Goal: Task Accomplishment & Management: Manage account settings

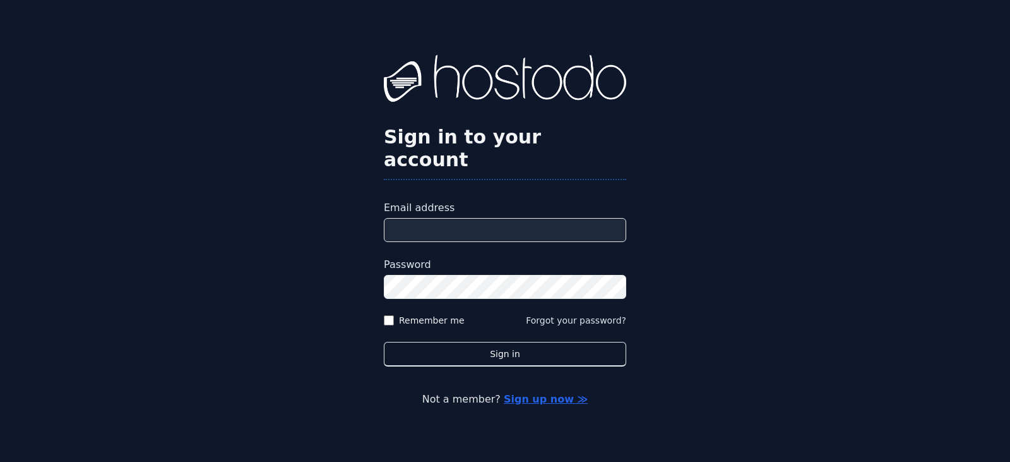
type input "**********"
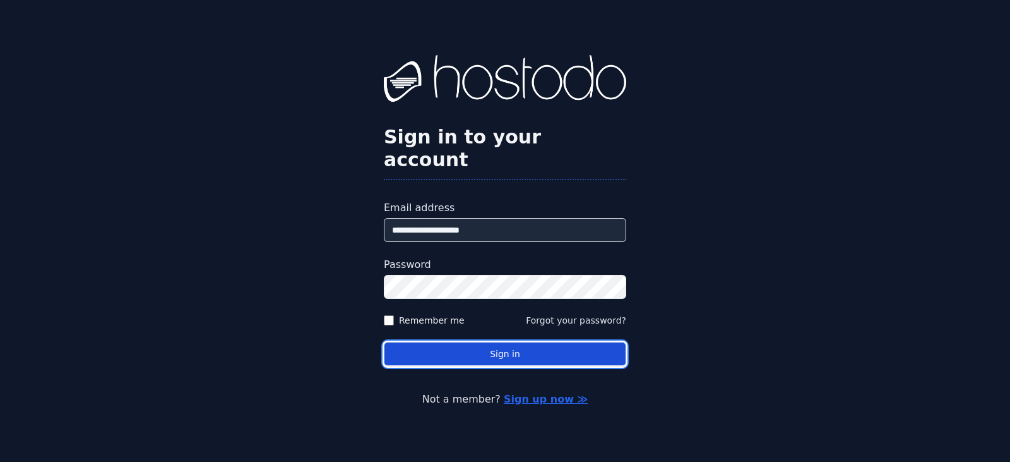
click at [430, 342] on button "Sign in" at bounding box center [505, 354] width 243 height 25
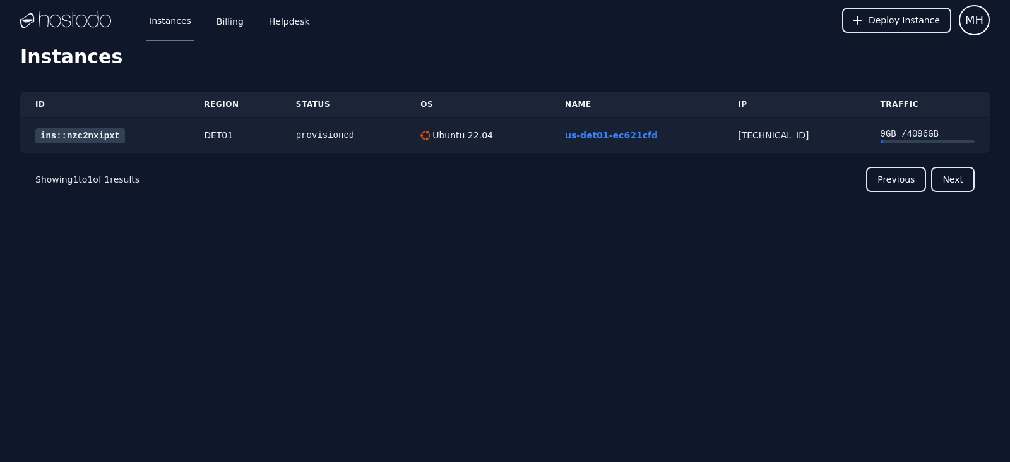
click at [99, 145] on td "ins::nzc2nxipxt" at bounding box center [104, 135] width 169 height 36
click at [53, 136] on link "ins::nzc2nxipxt" at bounding box center [80, 135] width 90 height 15
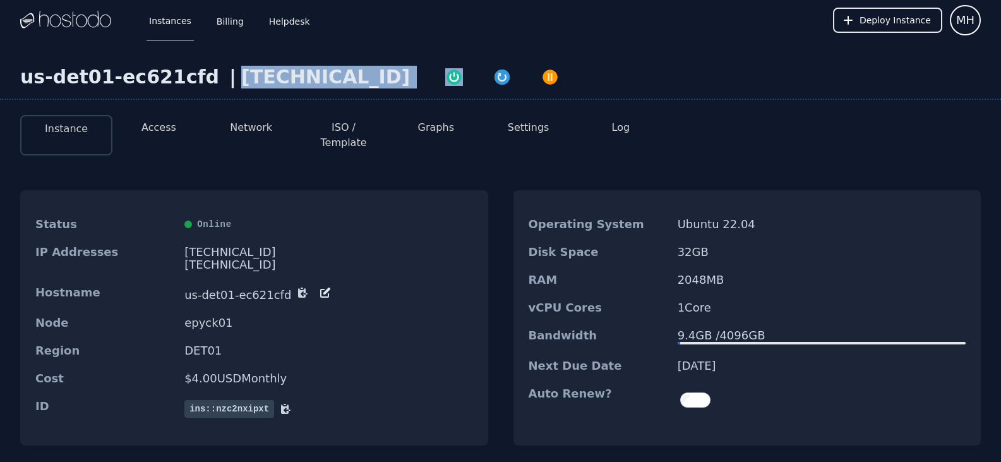
drag, startPoint x: 330, startPoint y: 80, endPoint x: 203, endPoint y: 97, distance: 128.1
click at [203, 97] on div "us-det01-ec621cfd | [TECHNICAL_ID]" at bounding box center [500, 83] width 1001 height 34
copy div "[TECHNICAL_ID]"
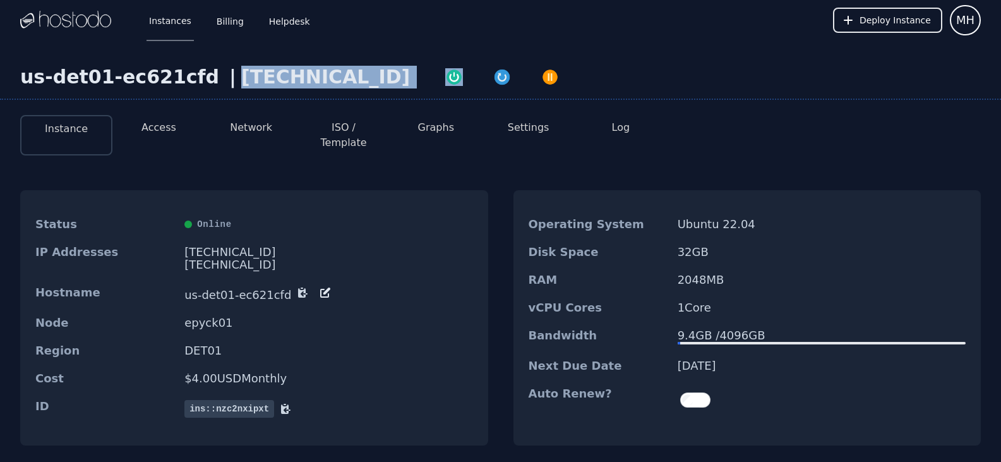
click at [503, 170] on div "Status Online IP Addresses [TECHNICAL_ID] [TECHNICAL_ID] Hostname us-det01-ec62…" at bounding box center [500, 318] width 961 height 296
click at [153, 128] on button "Access" at bounding box center [158, 127] width 35 height 15
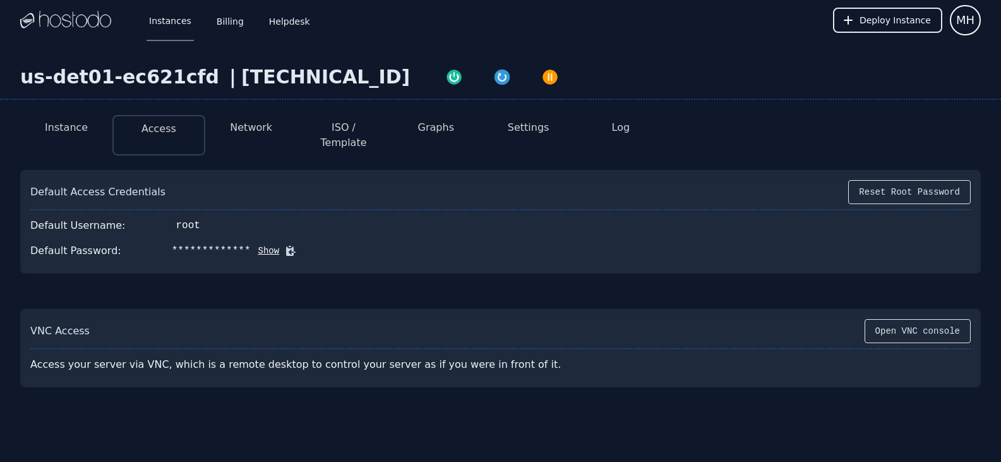
click at [286, 246] on icon at bounding box center [290, 250] width 9 height 9
click at [251, 244] on button "Show" at bounding box center [265, 250] width 29 height 13
click at [303, 244] on icon at bounding box center [309, 250] width 13 height 13
click at [305, 246] on icon at bounding box center [309, 250] width 8 height 9
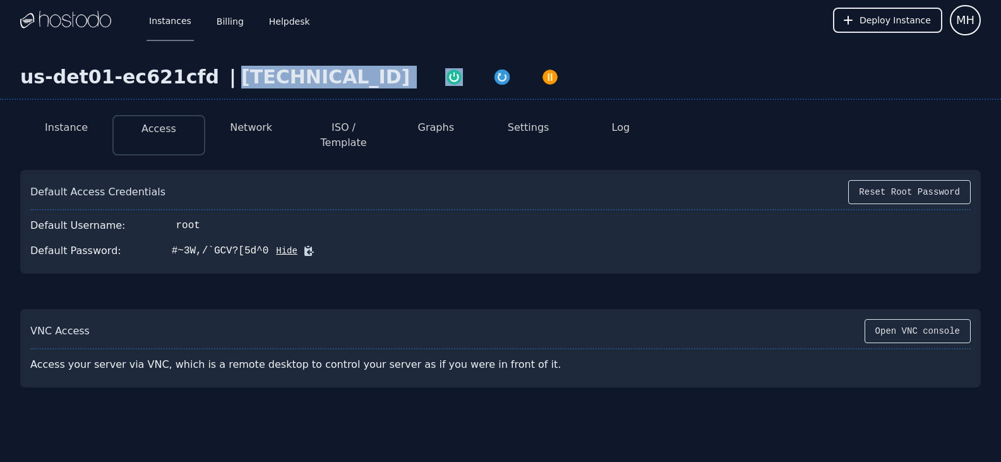
drag, startPoint x: 311, startPoint y: 78, endPoint x: 203, endPoint y: 92, distance: 108.3
click at [203, 92] on div "us-det01-ec621cfd | [TECHNICAL_ID]" at bounding box center [500, 83] width 1001 height 34
copy div "[TECHNICAL_ID]"
drag, startPoint x: 620, startPoint y: 98, endPoint x: 397, endPoint y: 156, distance: 230.4
click at [620, 97] on div "us-det01-ec621cfd | [TECHNICAL_ID]" at bounding box center [500, 83] width 1001 height 34
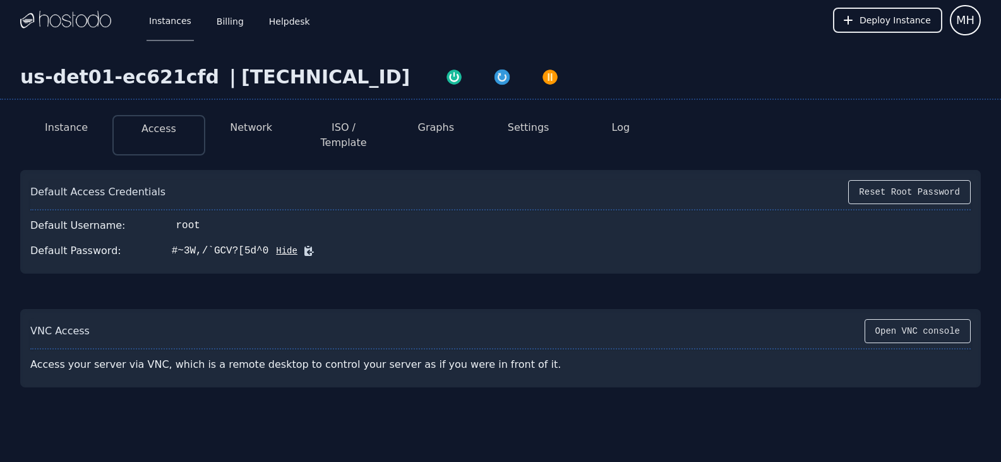
click at [297, 244] on button at bounding box center [306, 250] width 18 height 13
click at [527, 62] on div "us-det01-ec621cfd | [TECHNICAL_ID] Instance Access Network ISO / Template Graph…" at bounding box center [500, 276] width 1001 height 473
click at [304, 246] on icon at bounding box center [308, 250] width 9 height 9
